Goal: Navigation & Orientation: Find specific page/section

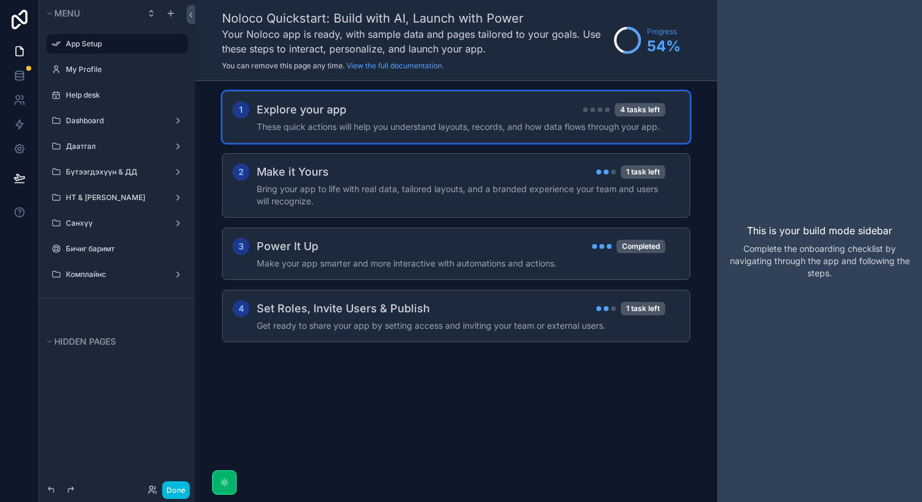
click at [321, 108] on h2 "Explore your app" at bounding box center [302, 109] width 90 height 17
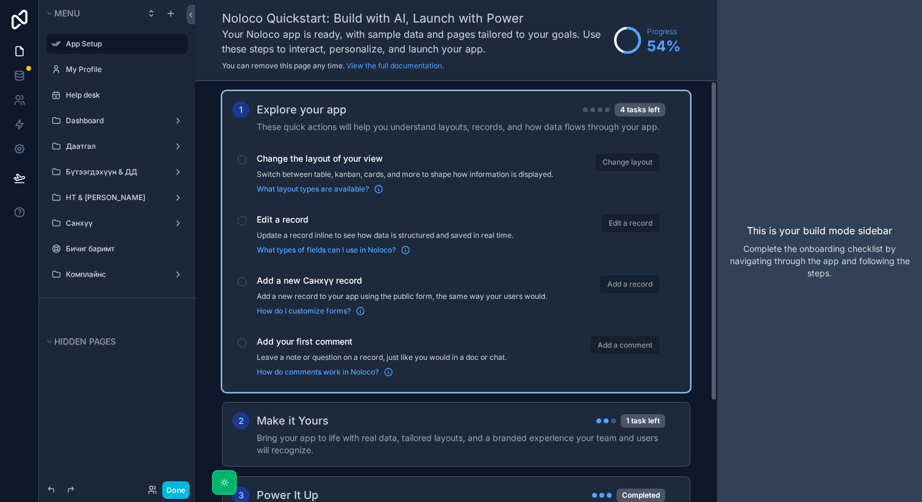
click at [321, 108] on h2 "Explore your app" at bounding box center [302, 109] width 90 height 17
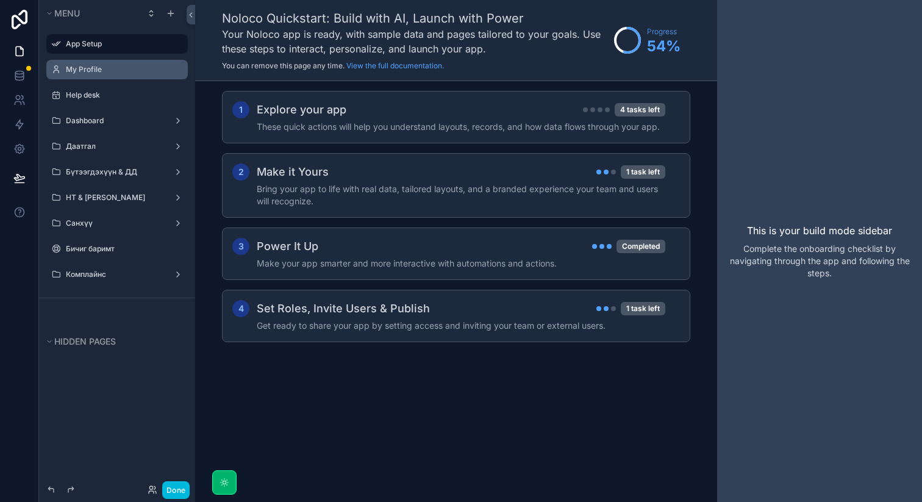
click at [119, 65] on label "My Profile" at bounding box center [123, 70] width 115 height 10
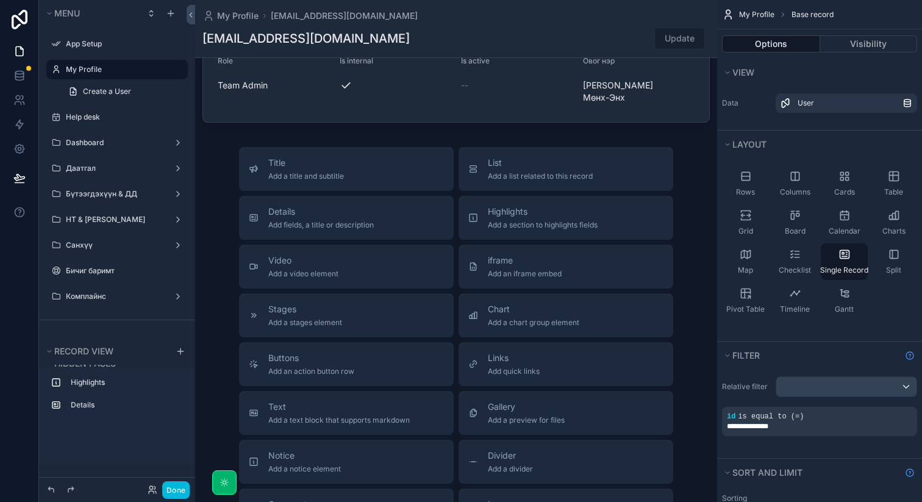
scroll to position [182, 0]
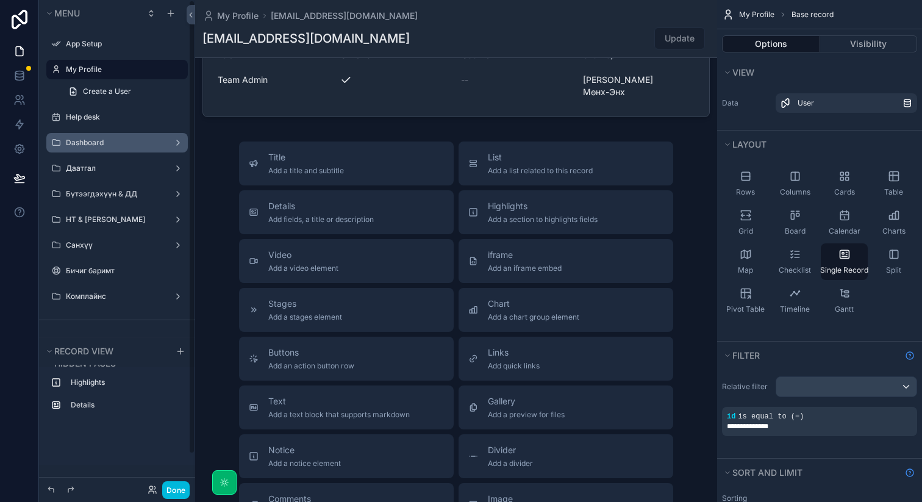
click at [116, 141] on label "Dashboard" at bounding box center [115, 143] width 98 height 10
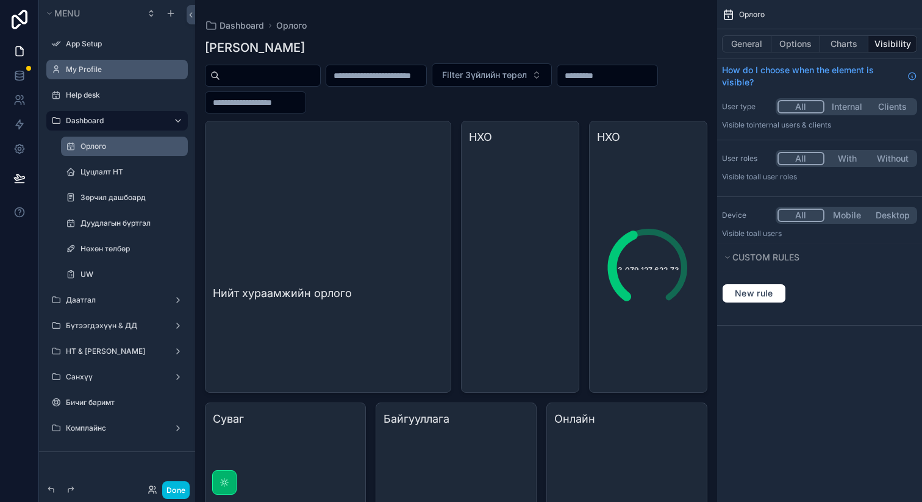
click at [130, 144] on label "Орлого" at bounding box center [130, 146] width 100 height 10
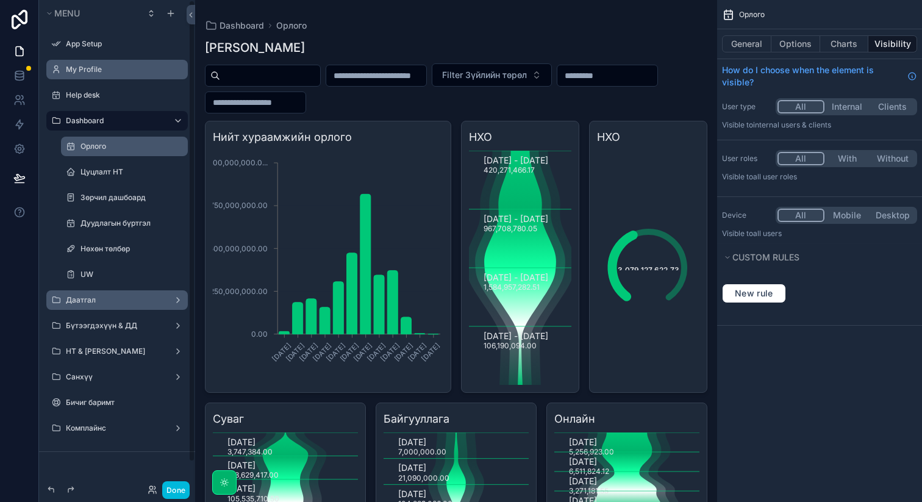
click at [118, 303] on label "Даатгал" at bounding box center [115, 300] width 98 height 10
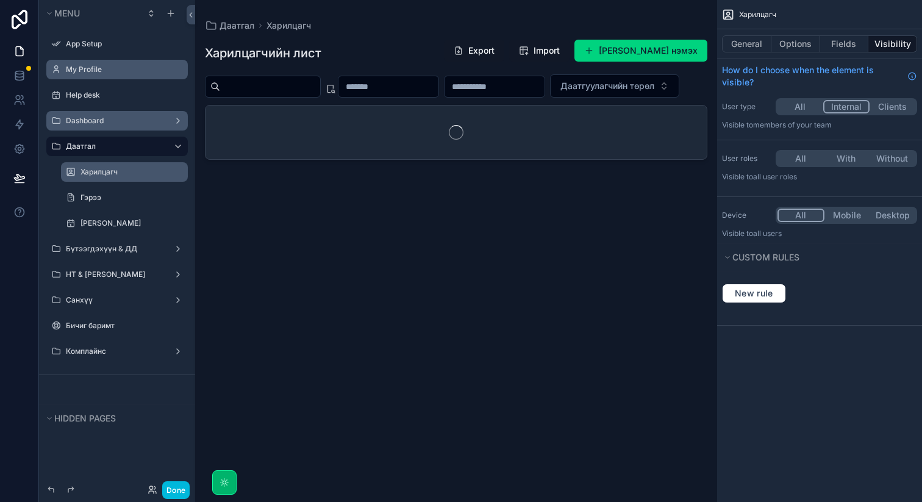
click at [121, 180] on div "Харилцагч" at bounding box center [124, 172] width 122 height 20
click at [98, 173] on label "Харилцагч" at bounding box center [130, 172] width 100 height 10
